Goal: Check status: Check status

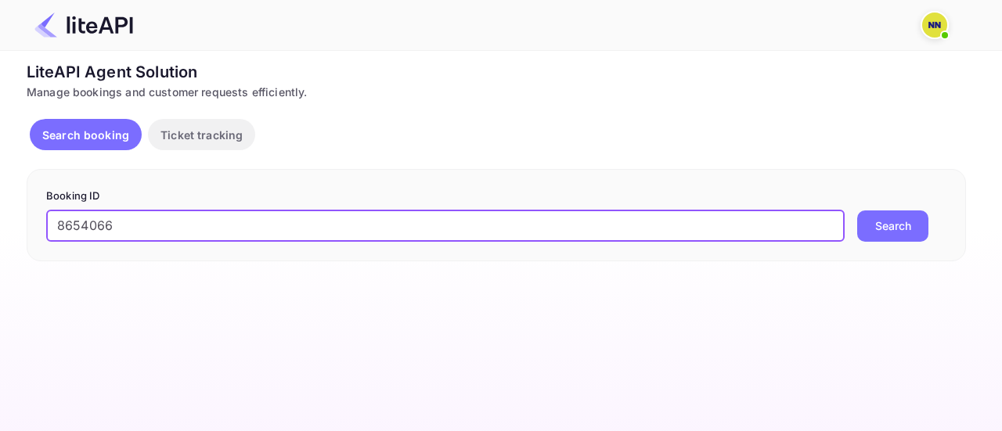
type input "8654066"
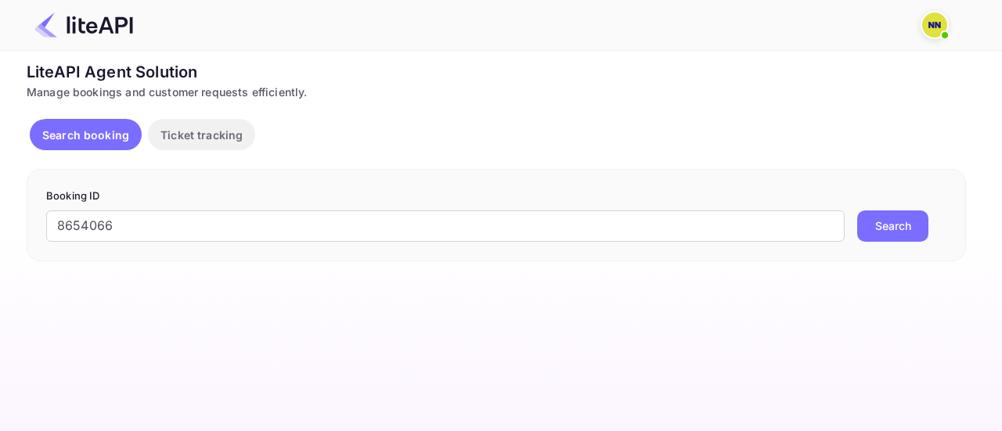
click at [878, 226] on button "Search" at bounding box center [892, 226] width 71 height 31
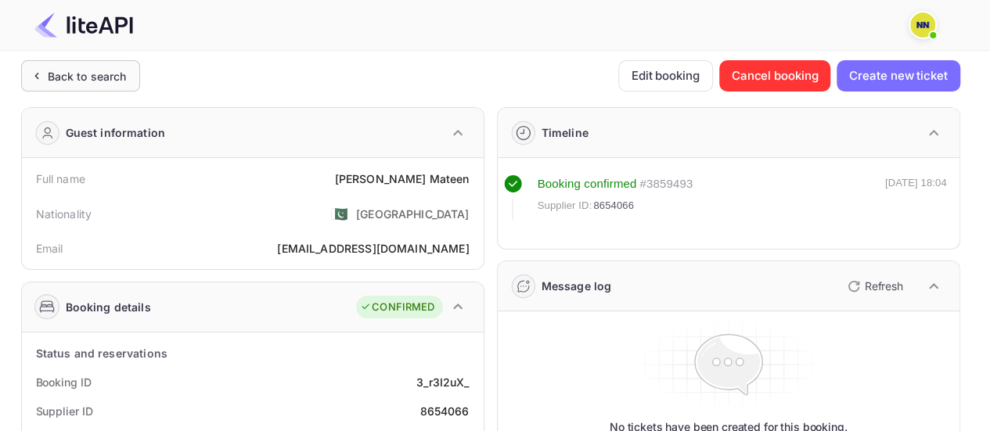
click at [105, 70] on div "Back to search" at bounding box center [87, 76] width 79 height 16
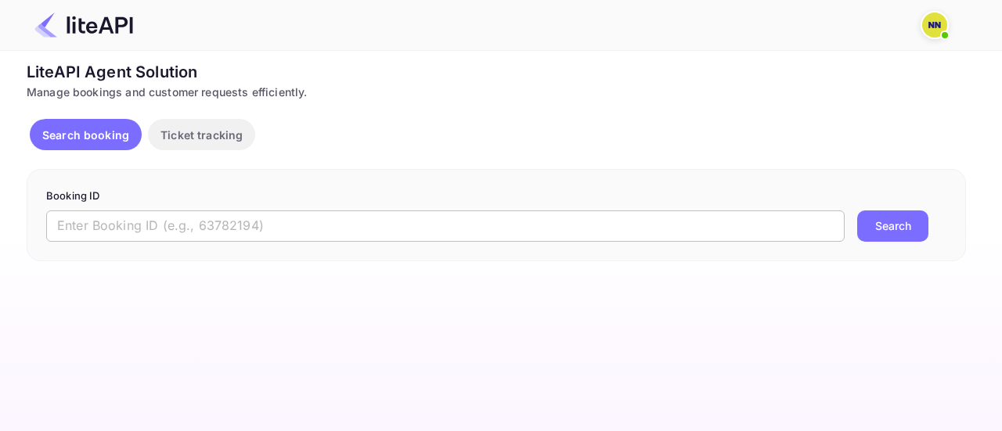
click at [357, 229] on input "text" at bounding box center [445, 226] width 798 height 31
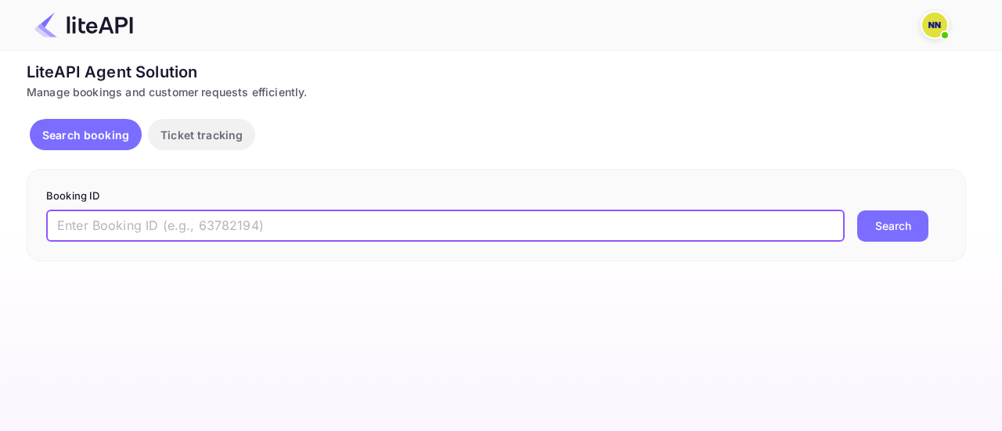
paste input "9005015"
type input "9005015"
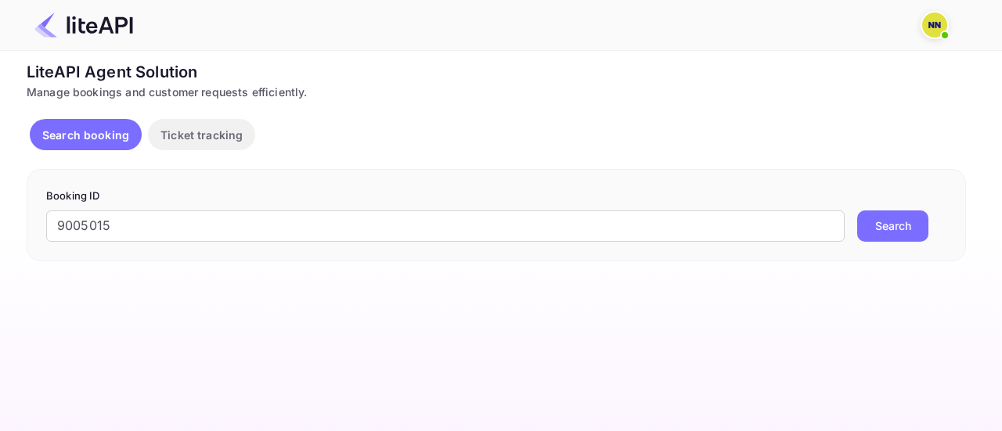
click at [855, 225] on div "9005015 ​ Search" at bounding box center [496, 226] width 900 height 31
click at [861, 226] on button "Search" at bounding box center [892, 226] width 71 height 31
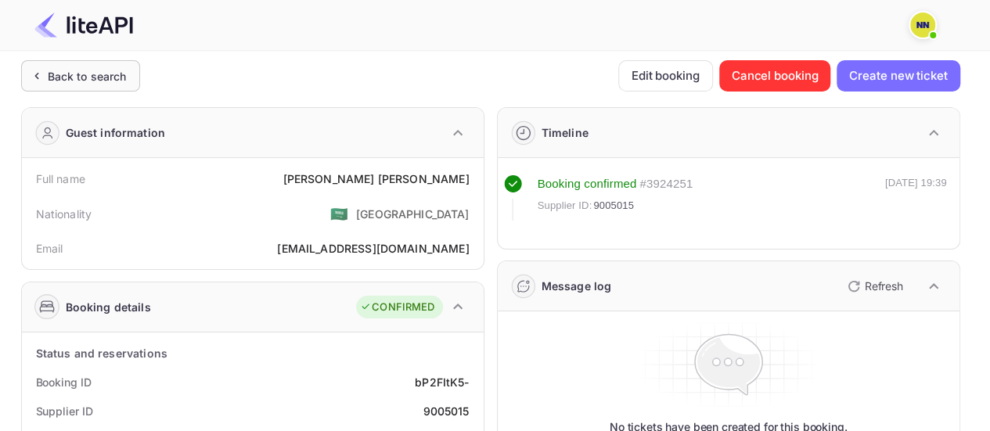
click at [73, 65] on div "Back to search" at bounding box center [80, 75] width 119 height 31
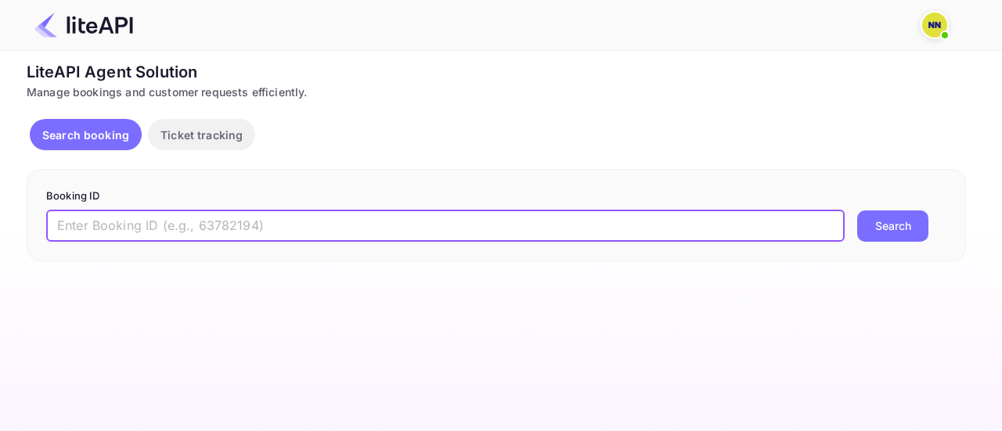
click at [490, 223] on input "text" at bounding box center [445, 226] width 798 height 31
paste input "8591515"
type input "8591515"
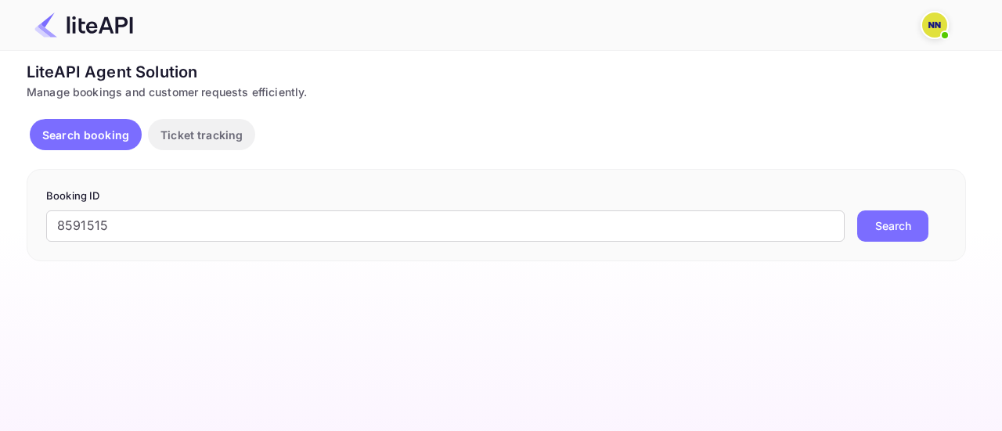
click at [873, 223] on button "Search" at bounding box center [892, 226] width 71 height 31
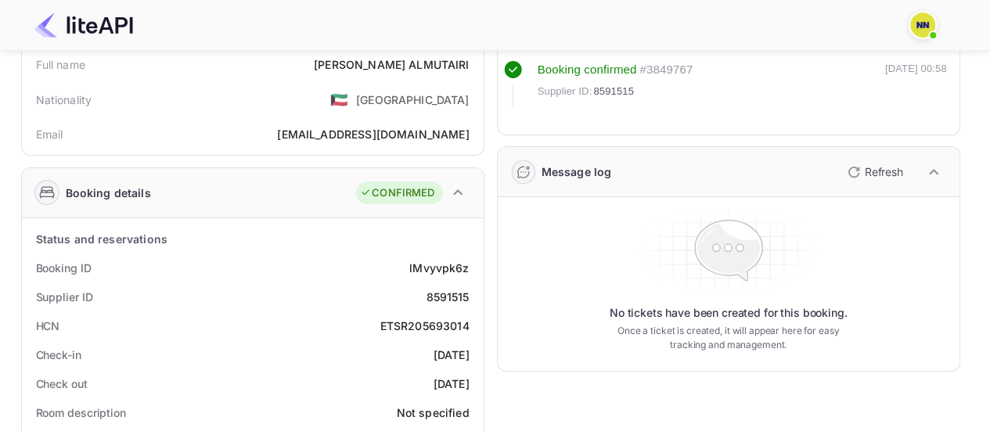
scroll to position [116, 0]
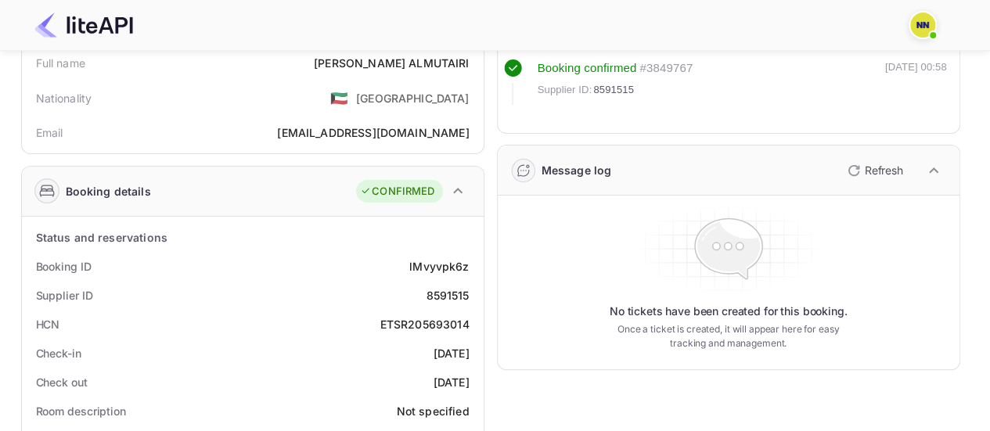
click at [426, 318] on div "ETSR205693014" at bounding box center [424, 324] width 89 height 16
copy div "ETSR205693014"
